Goal: Transaction & Acquisition: Purchase product/service

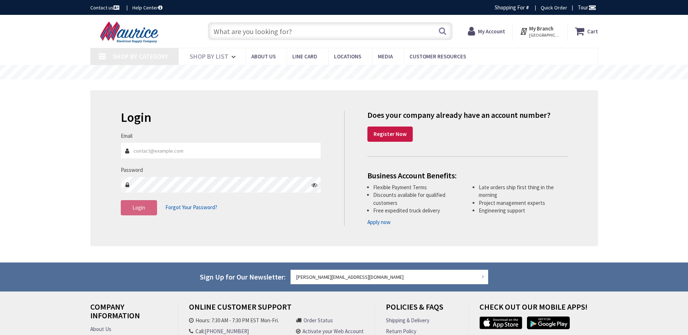
type input "[GEOGRAPHIC_DATA], [GEOGRAPHIC_DATA]"
click at [156, 151] on input "Email" at bounding box center [221, 151] width 201 height 16
click at [148, 151] on input "Email" at bounding box center [221, 151] width 201 height 16
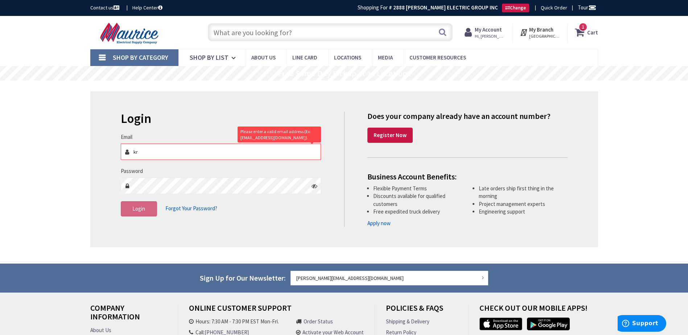
type input "k"
click at [41, 183] on div "Skip to Content Toggle Nav Search 1 1 1 items Cart My Cart" at bounding box center [344, 223] width 688 height 415
click at [144, 150] on input "Email" at bounding box center [221, 152] width 201 height 16
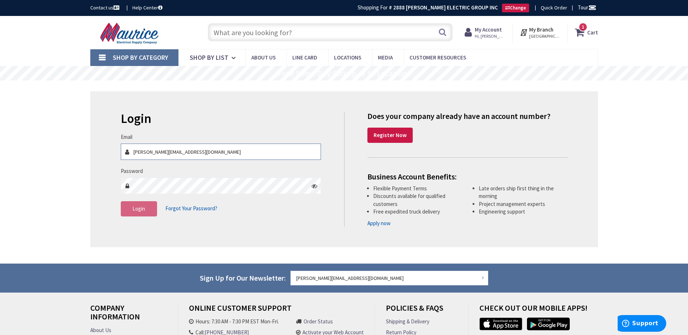
type input "[PERSON_NAME][EMAIL_ADDRESS][DOMAIN_NAME]"
click at [141, 209] on span "Login" at bounding box center [138, 208] width 13 height 7
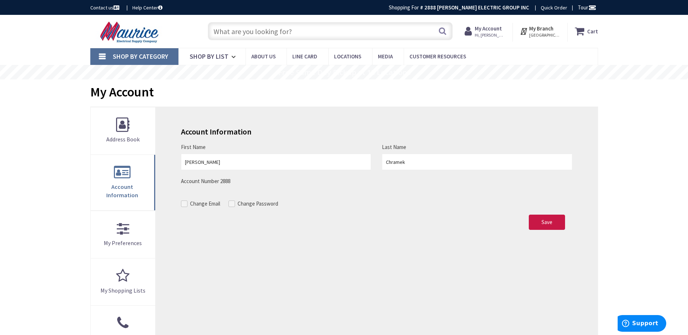
click at [265, 31] on input "text" at bounding box center [330, 31] width 245 height 18
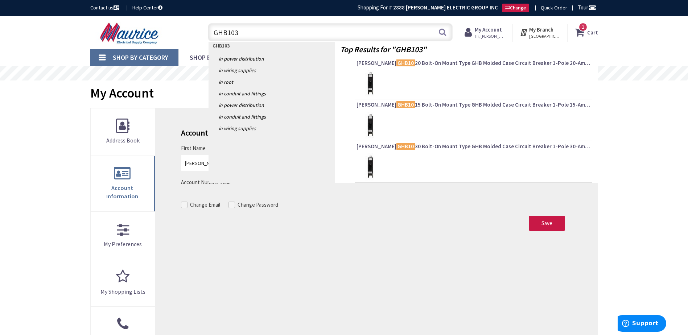
type input "GHB1035"
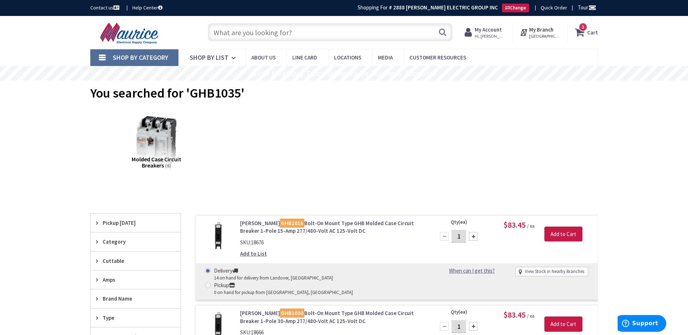
click at [287, 32] on input "text" at bounding box center [330, 32] width 245 height 18
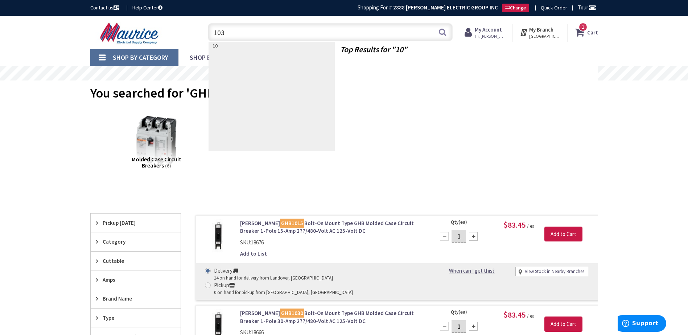
type input "1035"
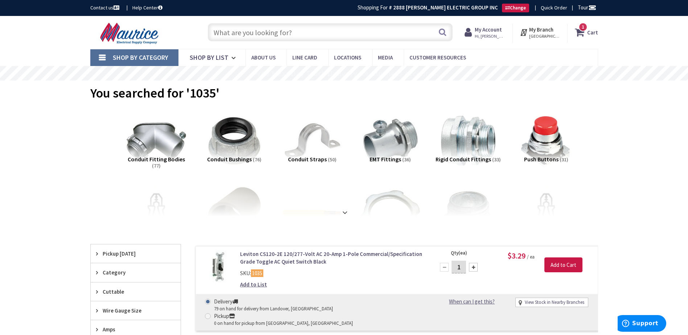
click at [594, 31] on strong "Cart" at bounding box center [593, 32] width 11 height 13
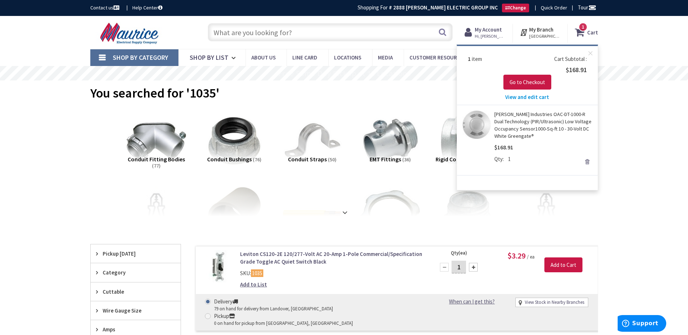
click at [588, 162] on link "Remove" at bounding box center [587, 162] width 10 height 10
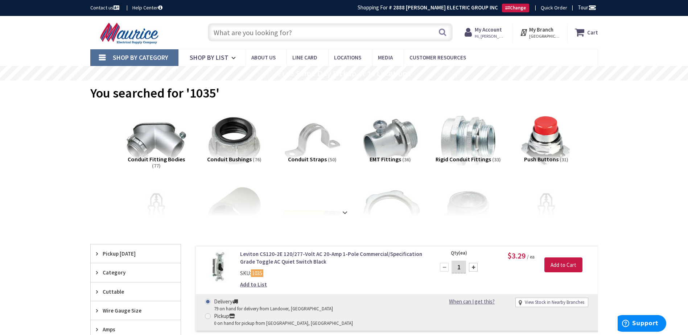
click at [288, 33] on input "text" at bounding box center [330, 32] width 245 height 18
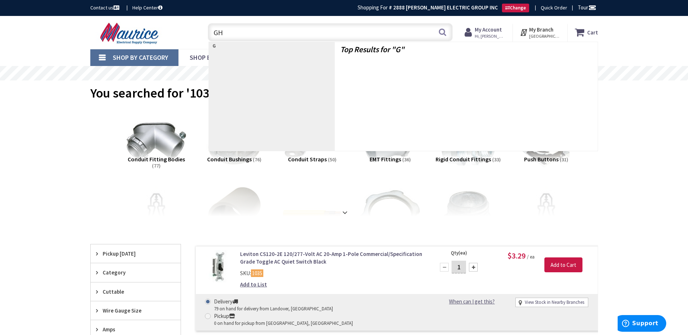
type input "GHB"
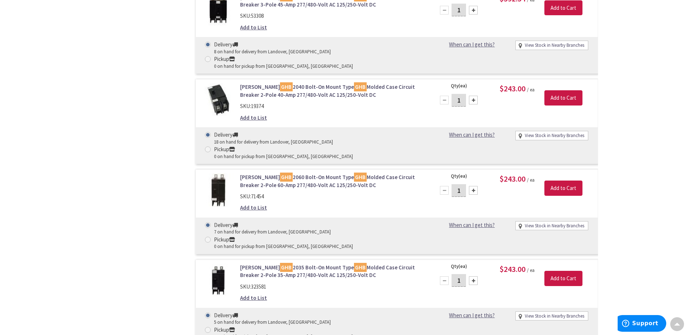
scroll to position [2068, 0]
